Goal: Task Accomplishment & Management: Use online tool/utility

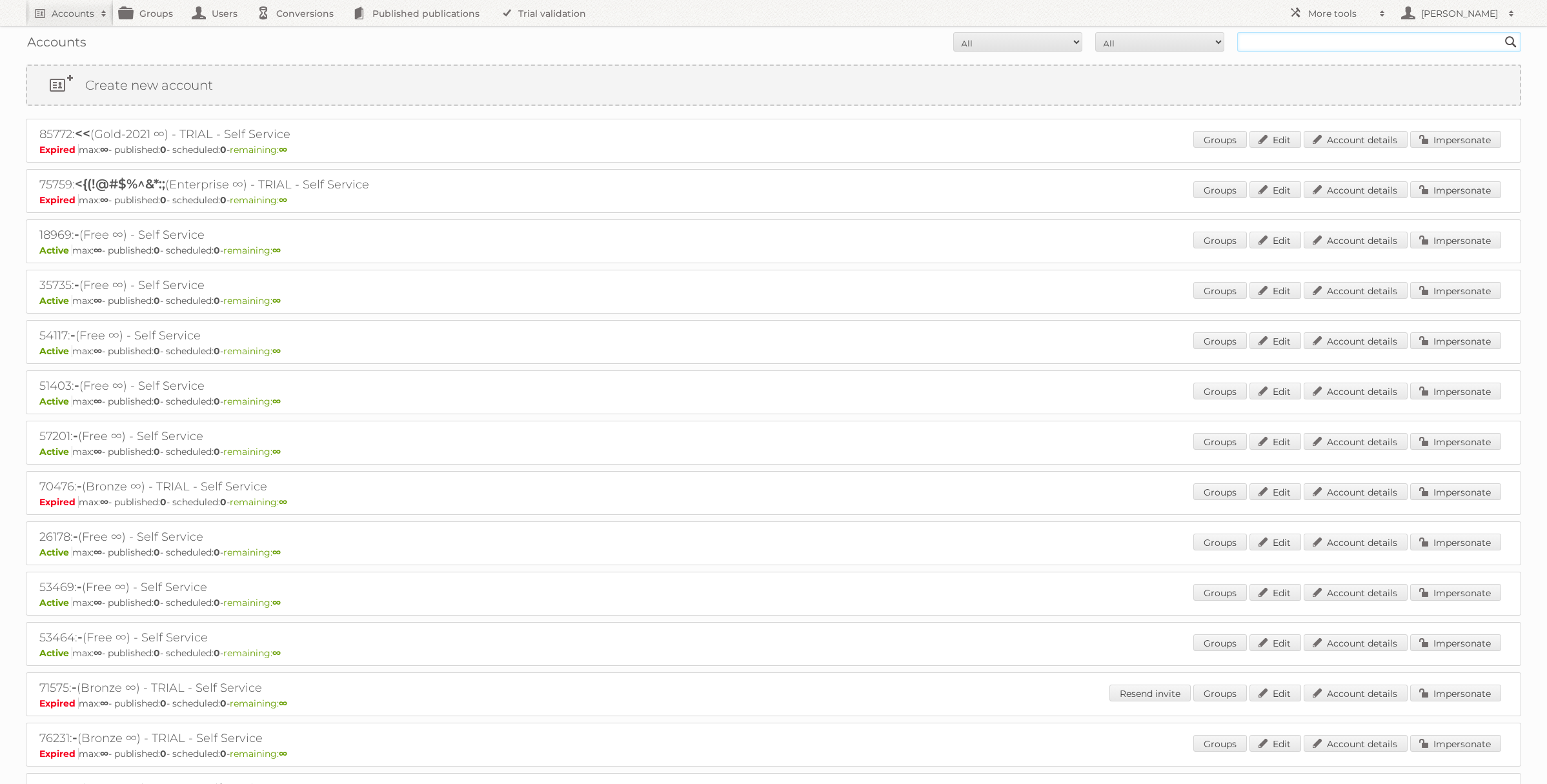
click at [1268, 44] on input "text" at bounding box center [1379, 42] width 284 height 19
type input "Action Service & Distributie B.V."
click at [1501, 33] on input "Search" at bounding box center [1510, 42] width 19 height 19
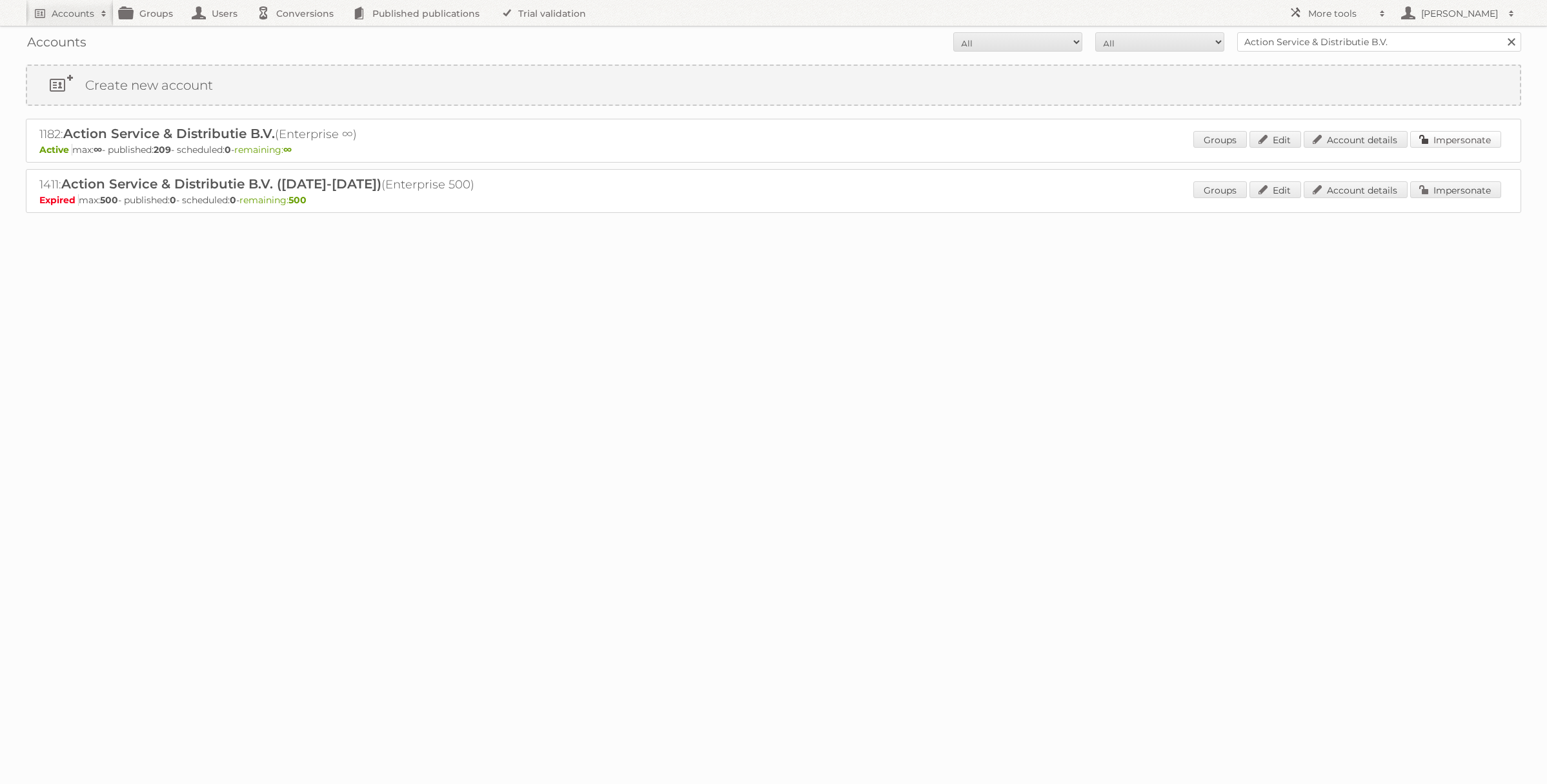
drag, startPoint x: 1426, startPoint y: 134, endPoint x: 1412, endPoint y: 134, distance: 14.0
click at [1426, 134] on link "Impersonate" at bounding box center [1456, 140] width 91 height 17
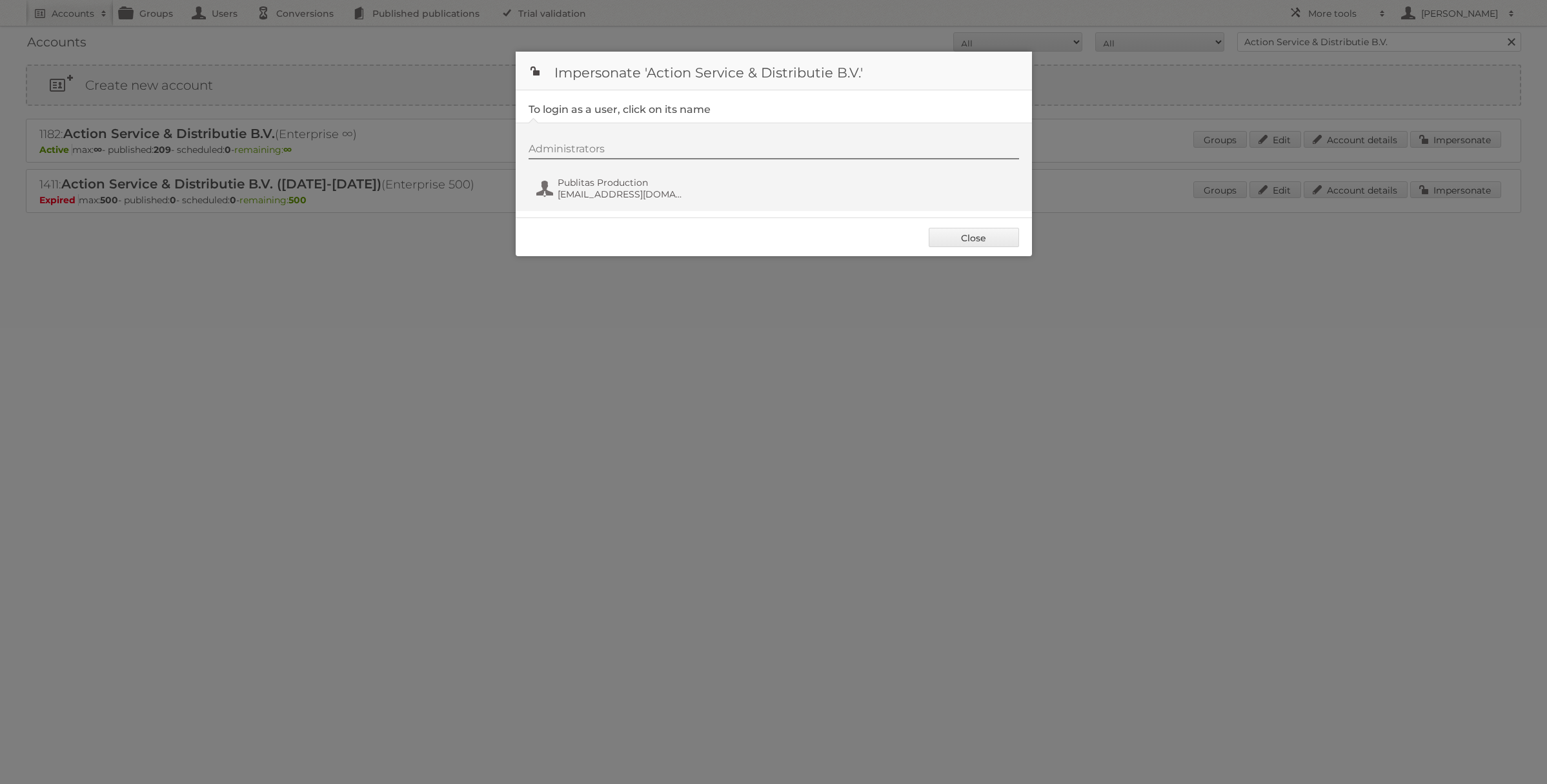
click at [624, 168] on div "Administrators Publitas Production [EMAIL_ADDRESS][DOMAIN_NAME]" at bounding box center [779, 173] width 503 height 62
click at [622, 184] on span "Publitas Production" at bounding box center [620, 182] width 126 height 12
